Goal: Find specific page/section: Find specific page/section

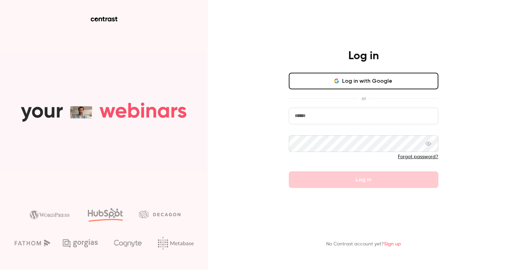
click at [356, 85] on button "Log in with Google" at bounding box center [364, 81] width 150 height 17
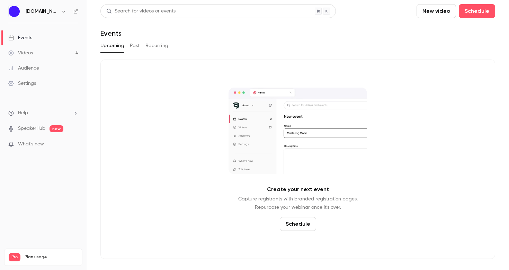
click at [134, 45] on button "Past" at bounding box center [135, 45] width 10 height 11
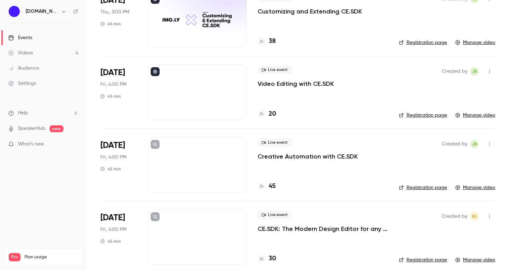
scroll to position [75, 0]
